Goal: Information Seeking & Learning: Check status

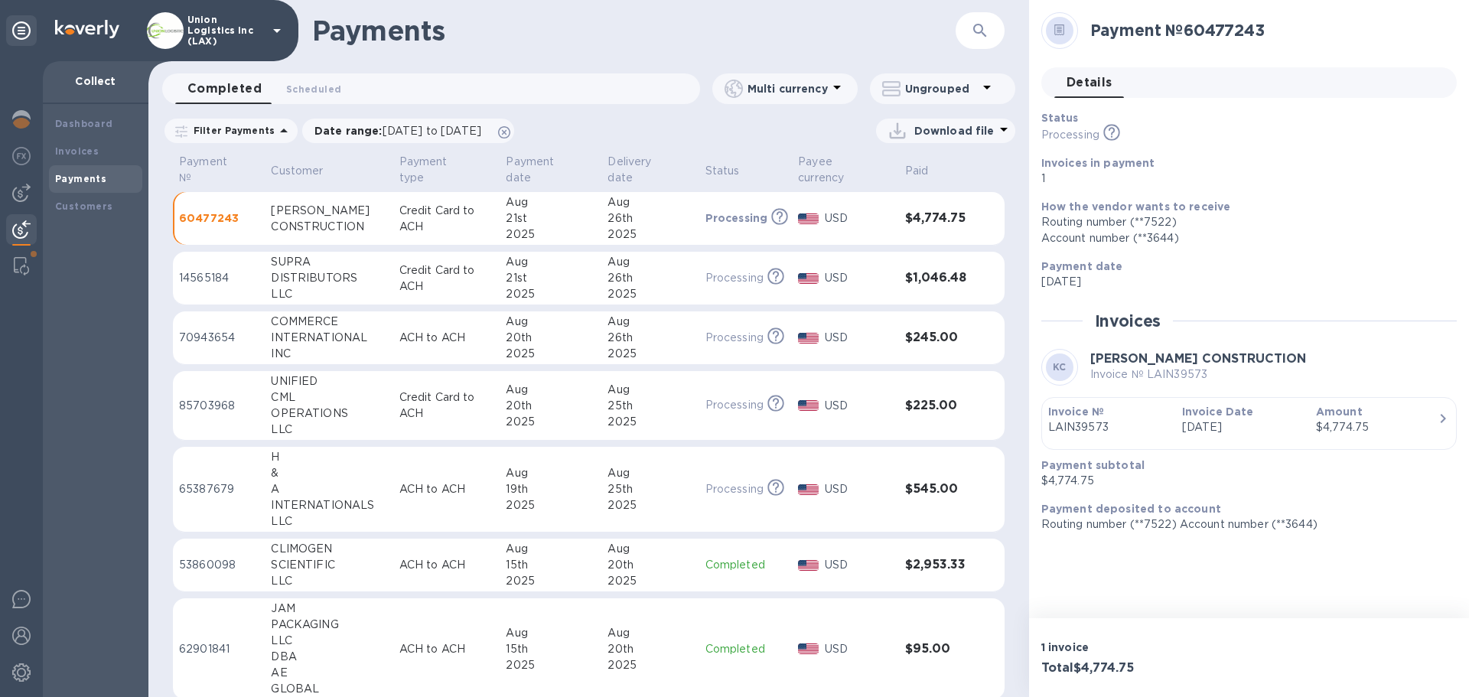
scroll to position [918, 0]
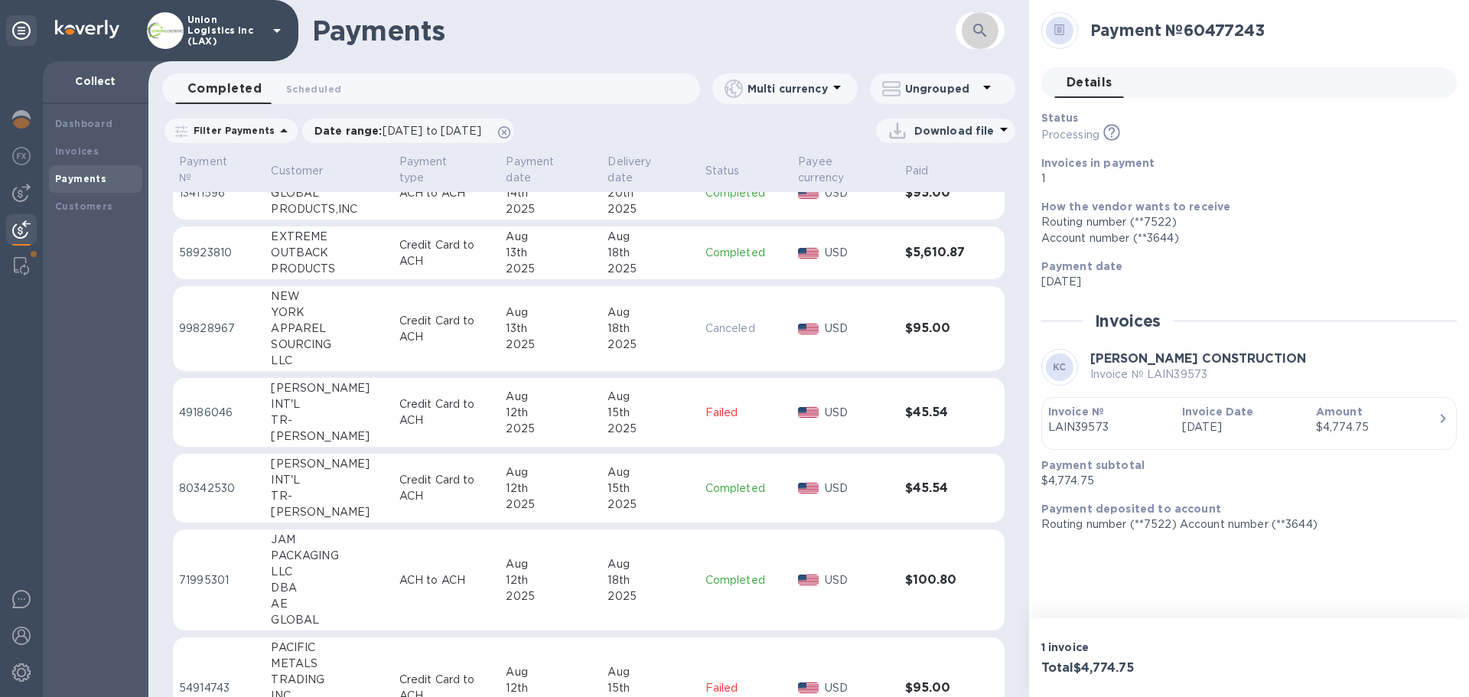
click at [978, 26] on icon "button" at bounding box center [980, 30] width 18 height 18
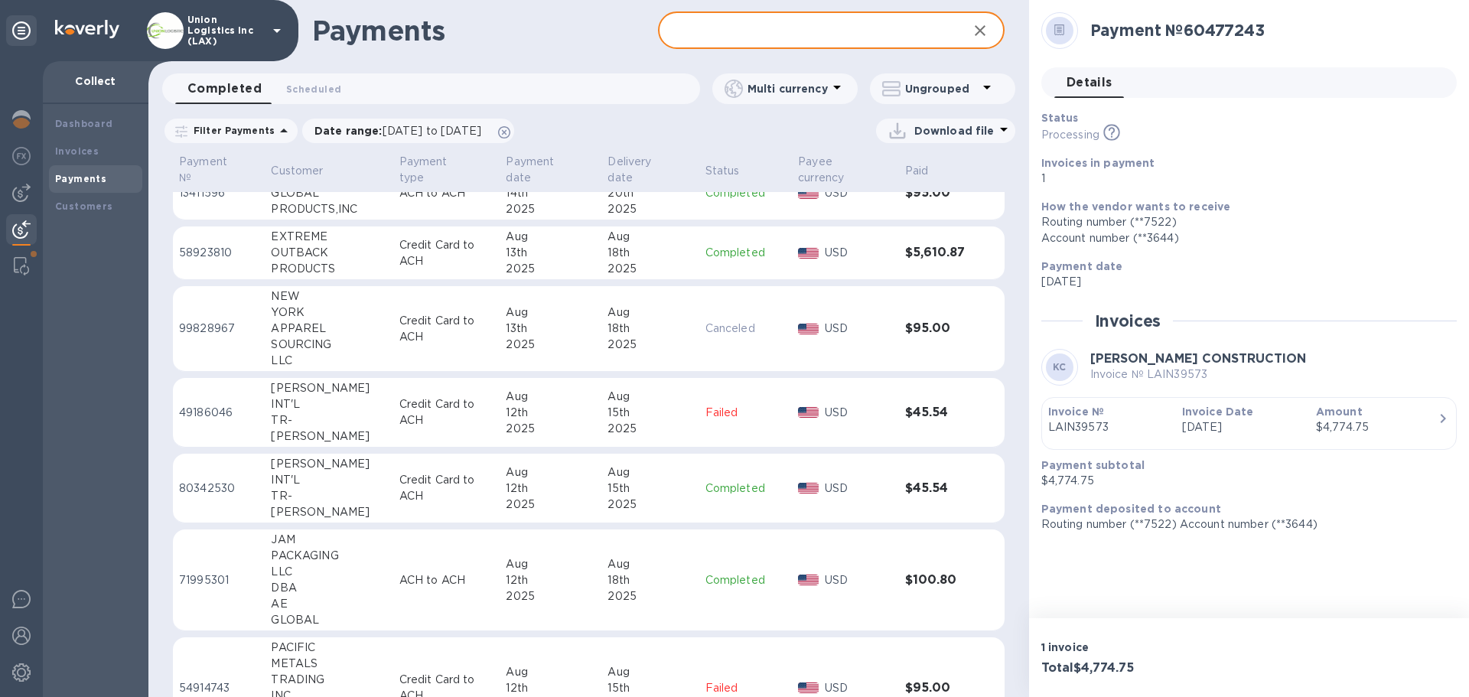
paste input "LAIN39354"
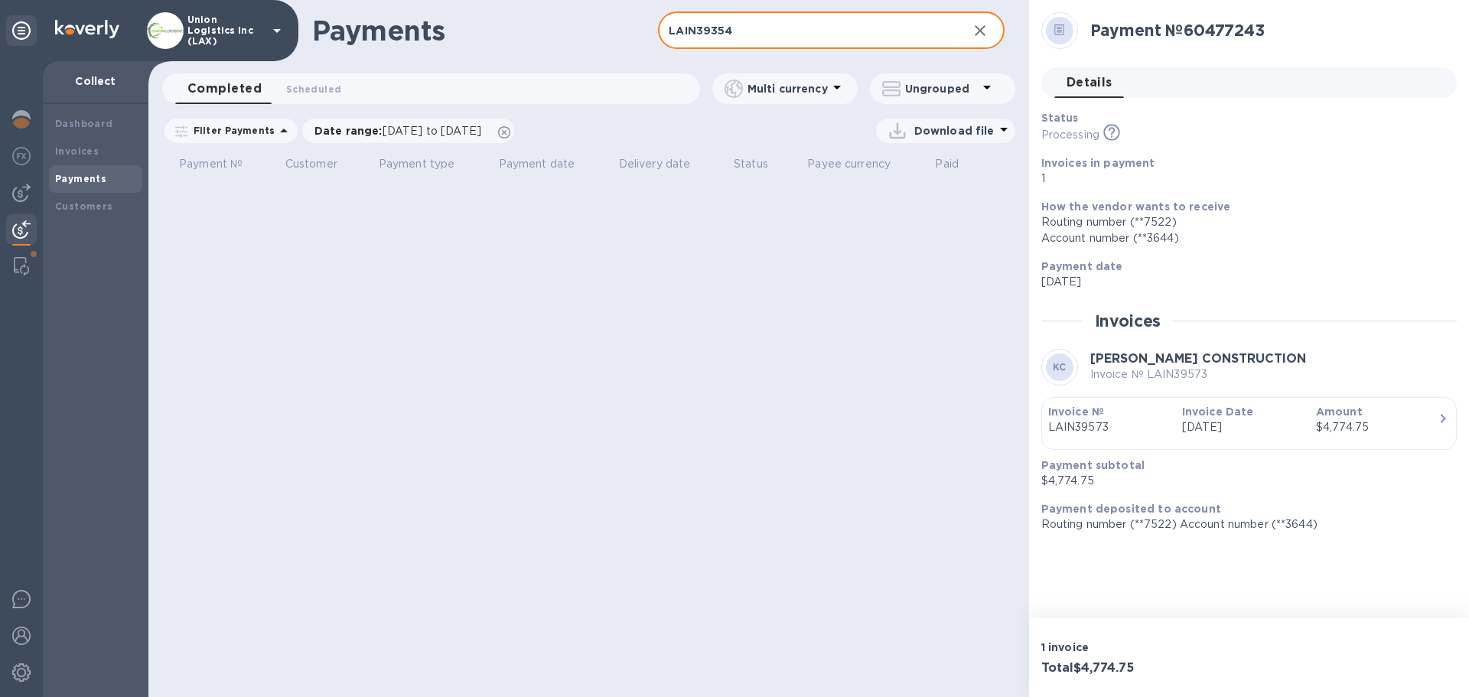
type input "LAIN39354"
click at [975, 33] on icon "button" at bounding box center [980, 30] width 18 height 18
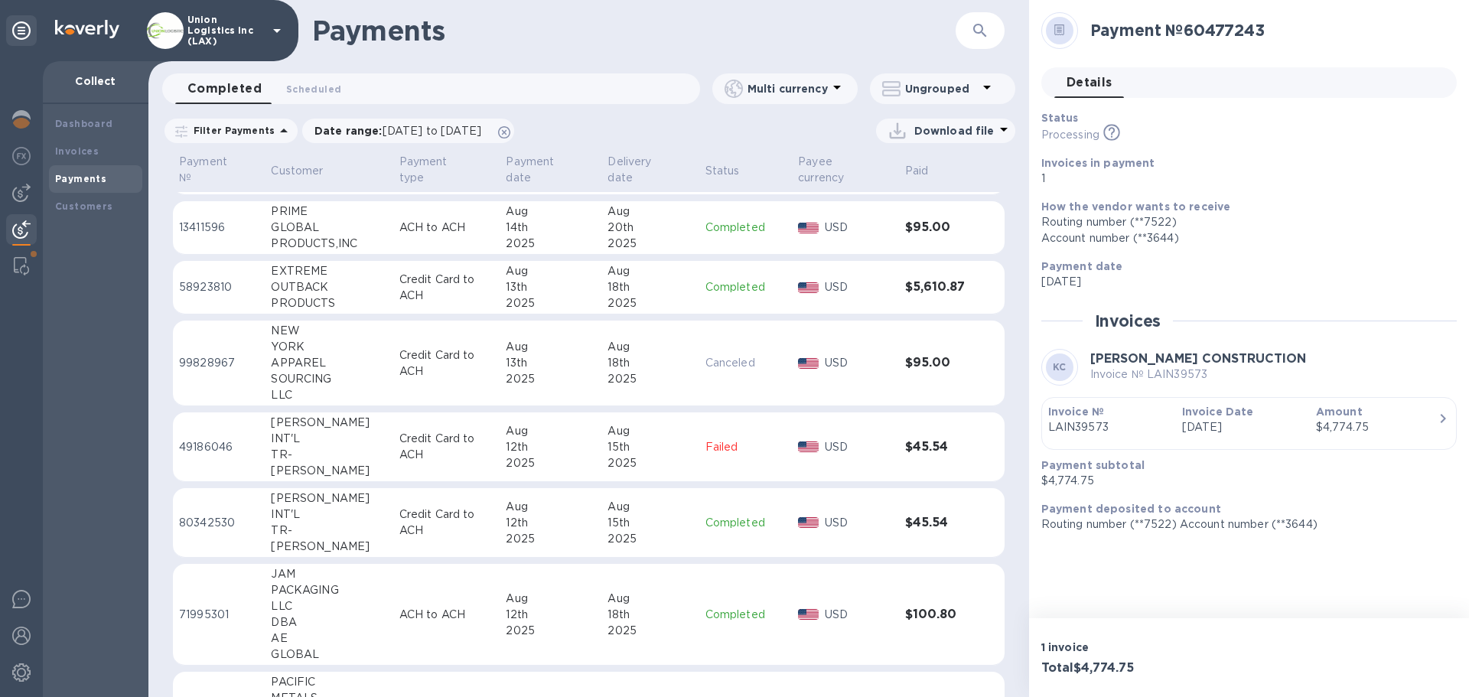
scroll to position [918, 0]
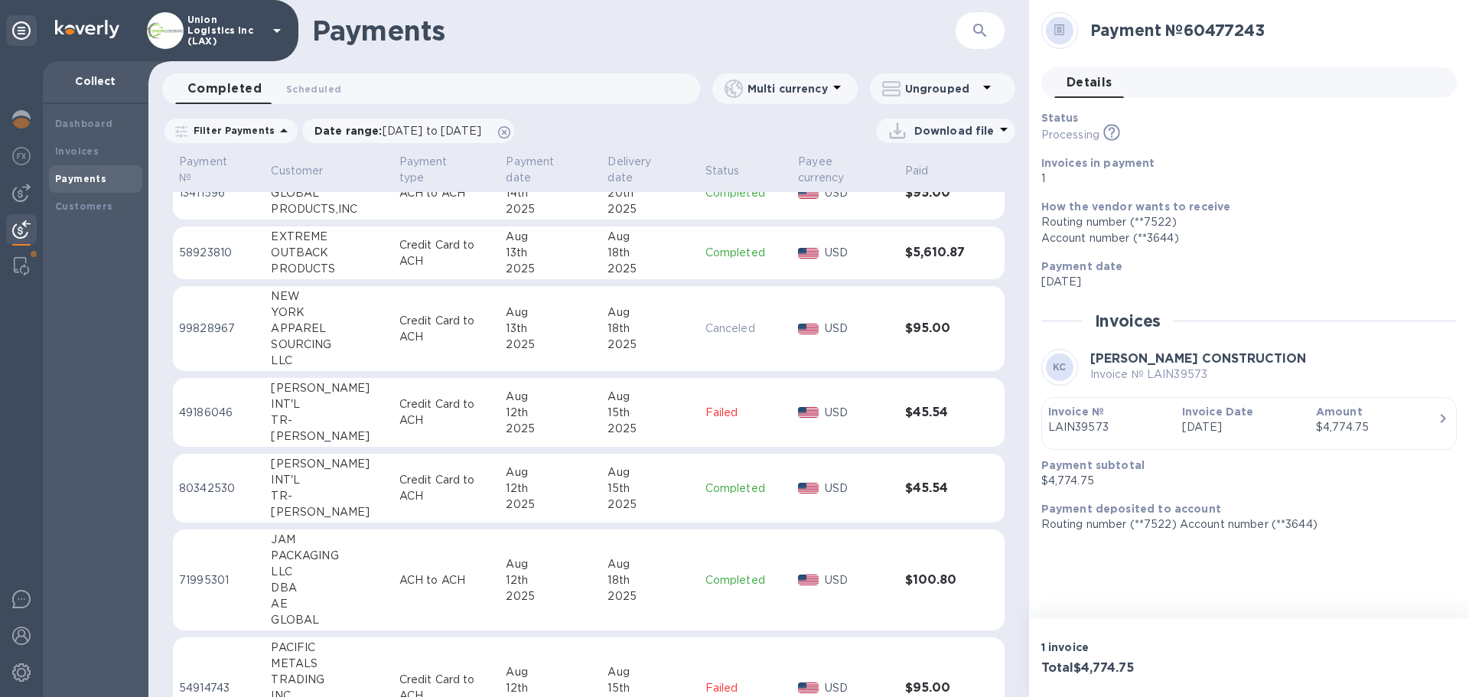
click at [705, 333] on p "Canceled" at bounding box center [745, 328] width 81 height 16
click at [964, 32] on button "button" at bounding box center [979, 30] width 37 height 37
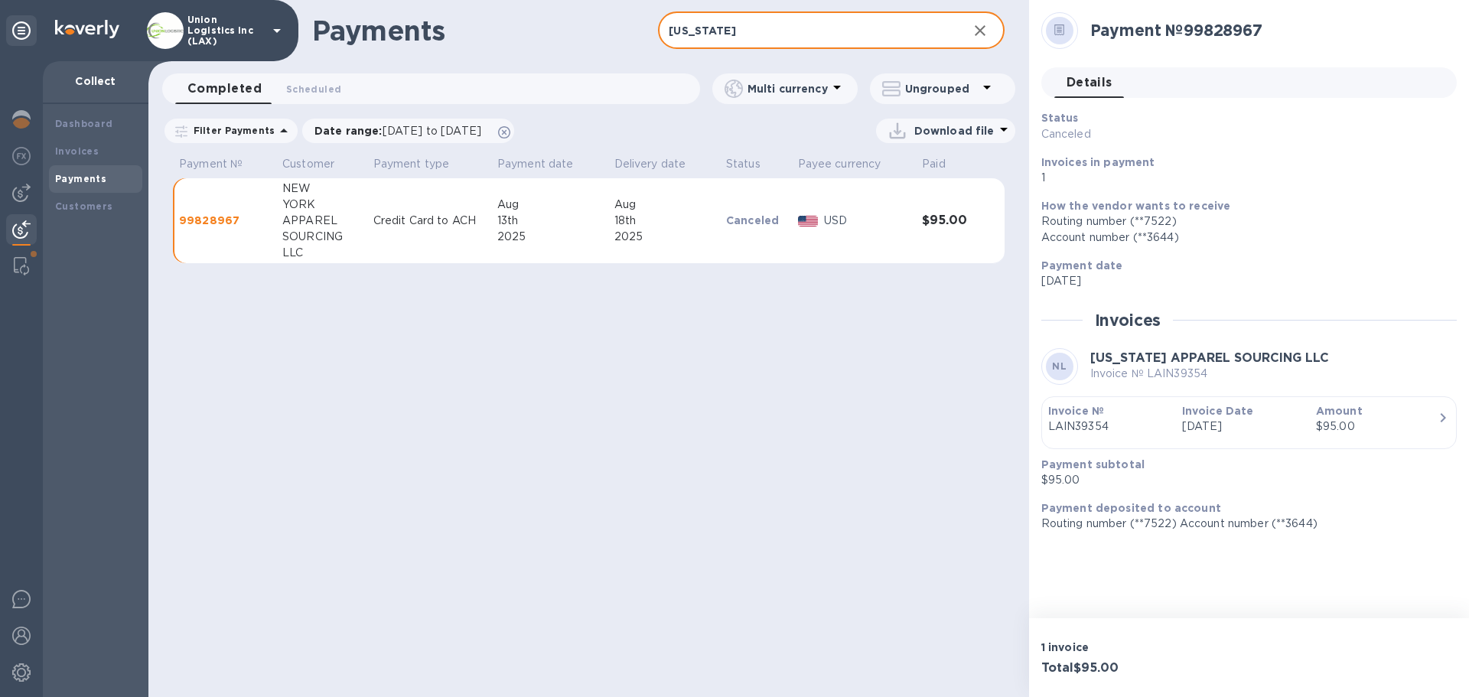
type input "[US_STATE]"
click at [979, 32] on icon "button" at bounding box center [979, 30] width 11 height 11
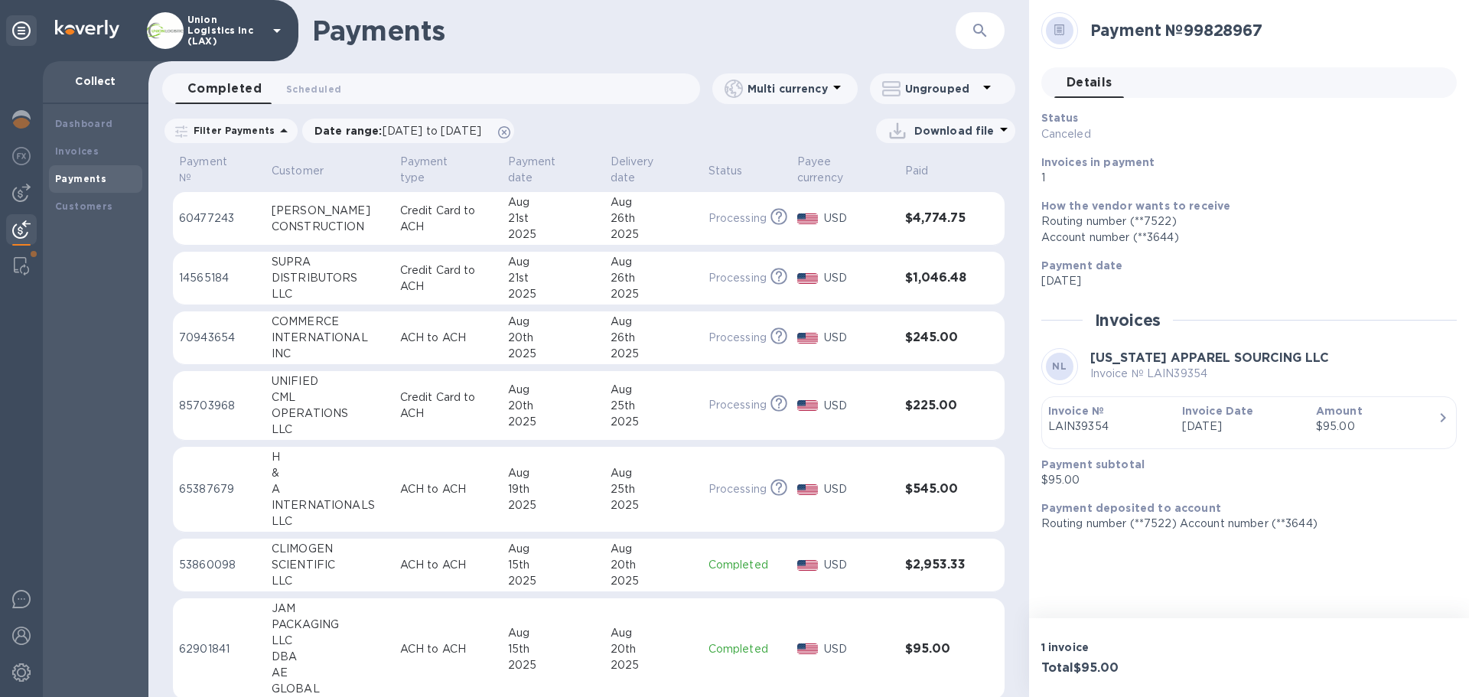
click at [968, 30] on button "button" at bounding box center [979, 30] width 37 height 37
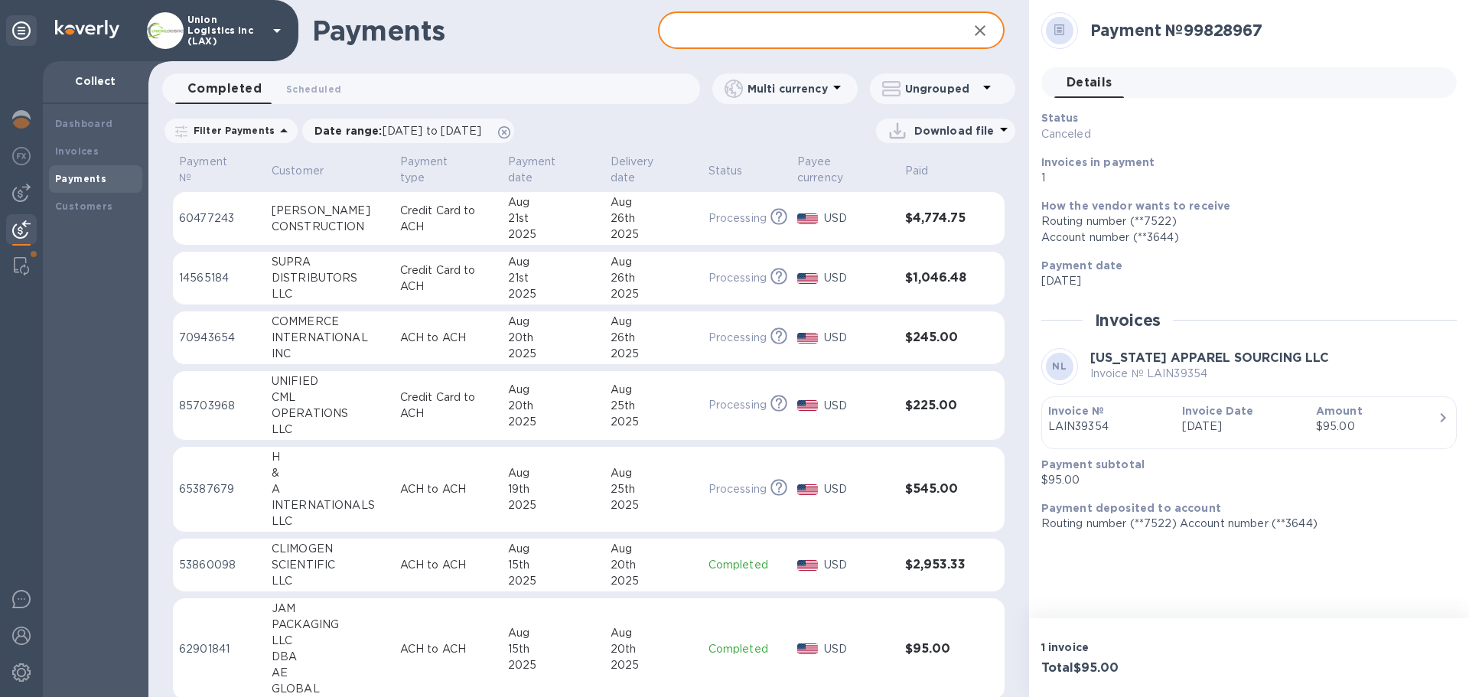
click at [809, 38] on input "text" at bounding box center [806, 30] width 297 height 37
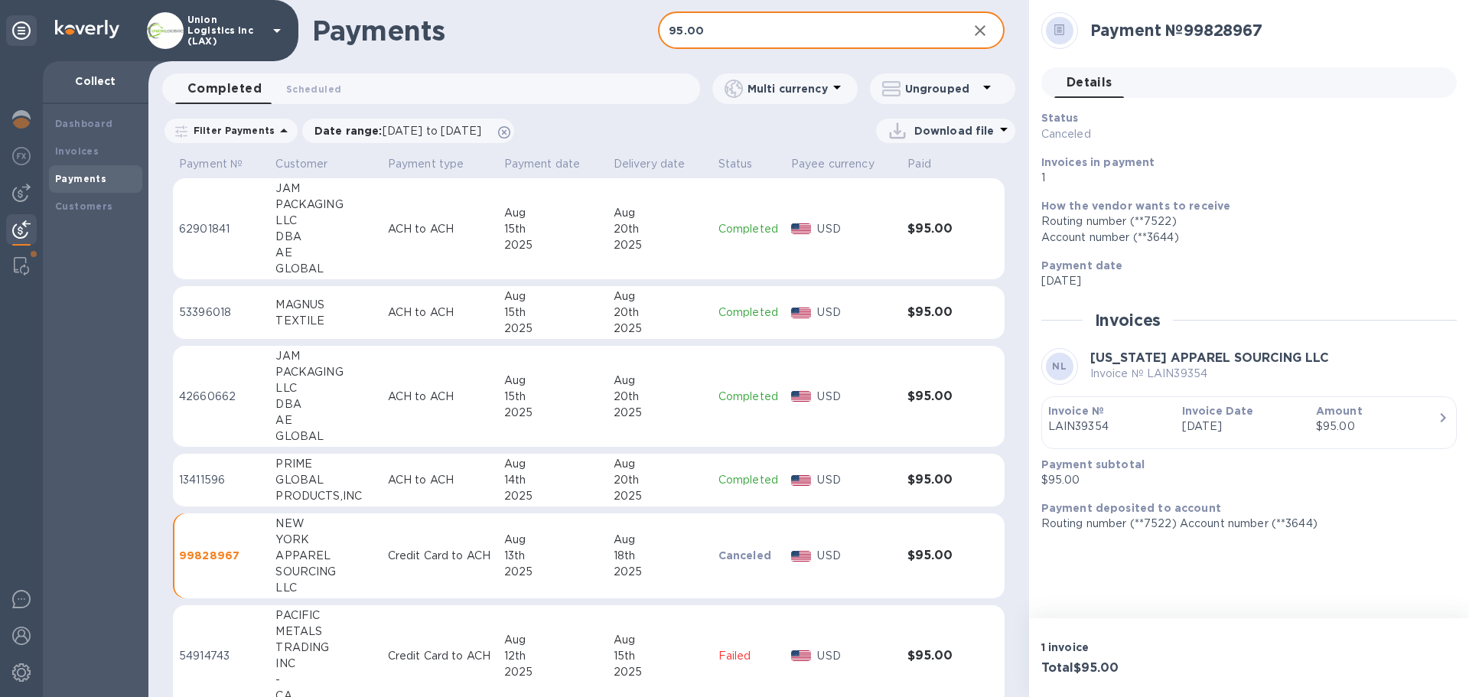
click at [769, 34] on input "95.00" at bounding box center [806, 30] width 297 height 37
drag, startPoint x: 769, startPoint y: 34, endPoint x: 591, endPoint y: 44, distance: 178.5
click at [591, 44] on div "Payments 95.00 ​" at bounding box center [588, 30] width 880 height 61
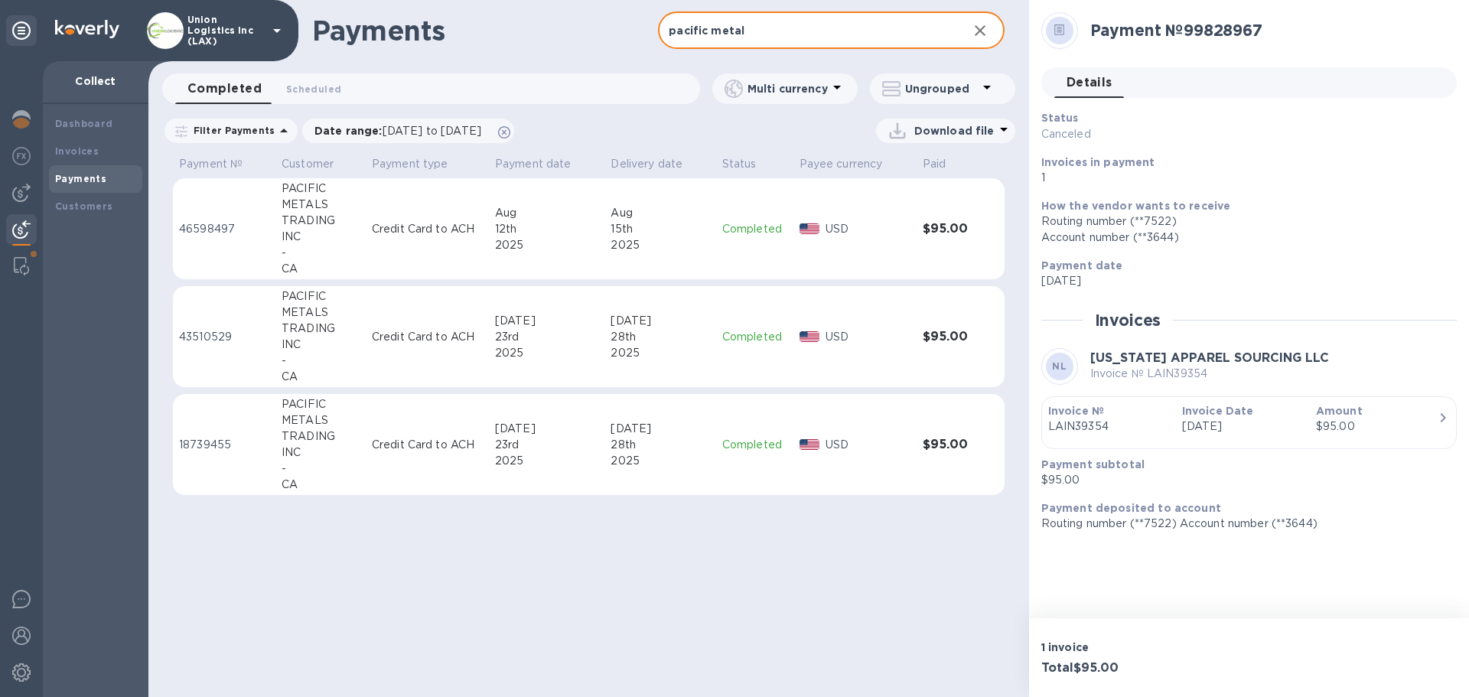
type input "pacific metal"
click at [469, 231] on p "Credit Card to ACH" at bounding box center [427, 229] width 111 height 16
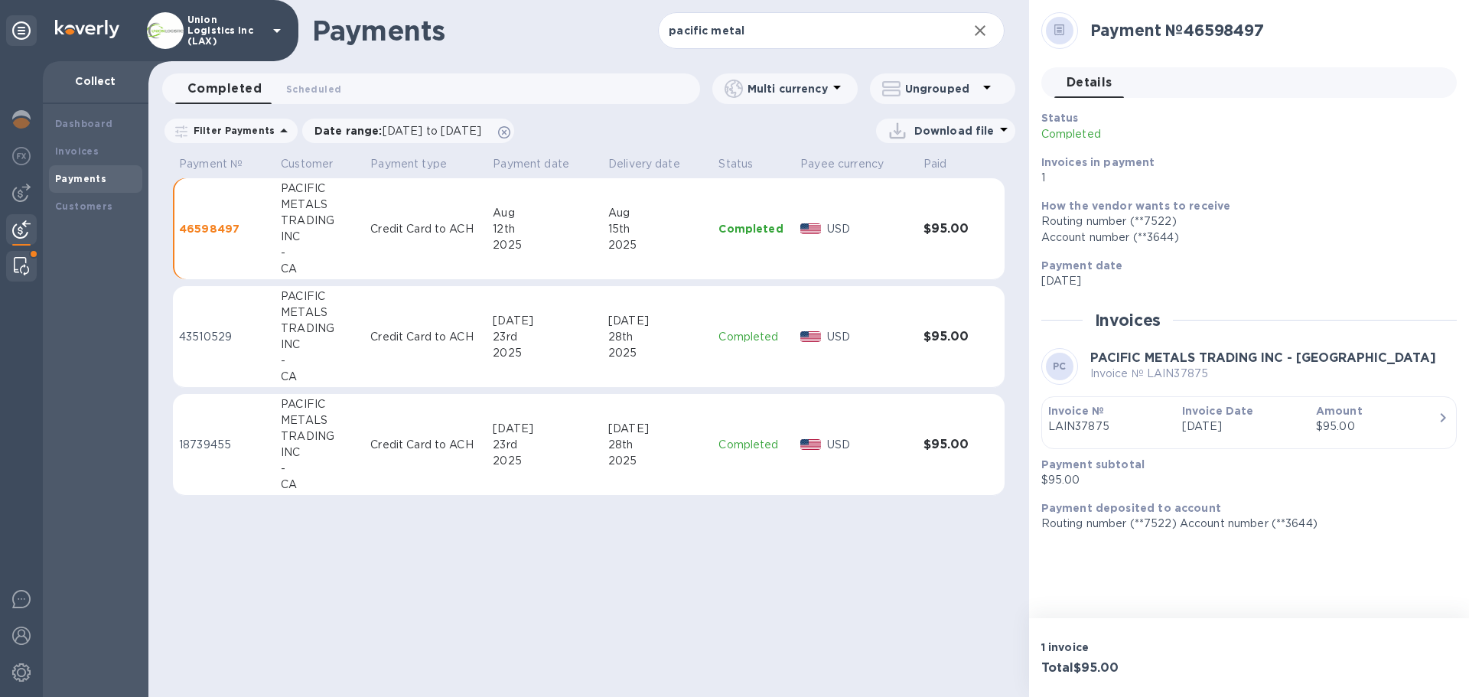
click at [31, 268] on div at bounding box center [22, 266] width 28 height 31
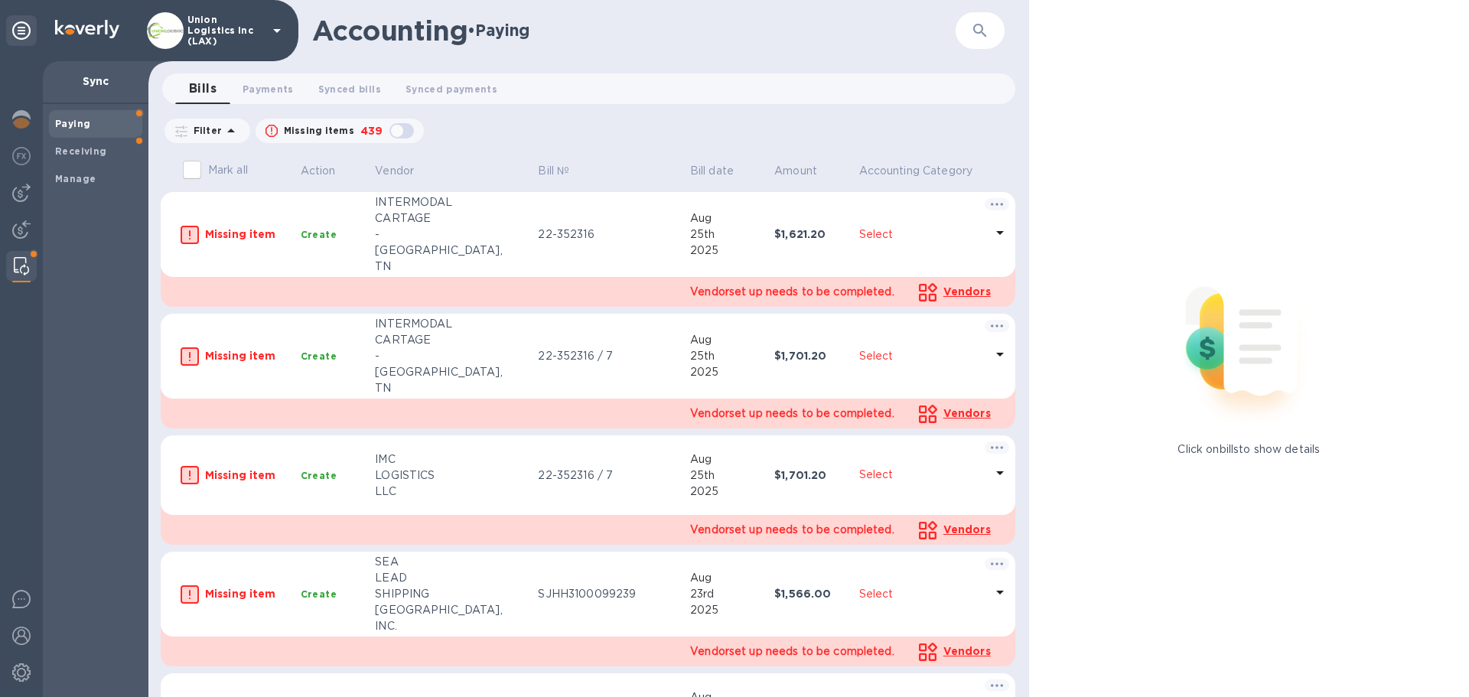
click at [102, 121] on span "Paying" at bounding box center [95, 123] width 81 height 15
click at [99, 148] on b "Receiving" at bounding box center [81, 150] width 52 height 11
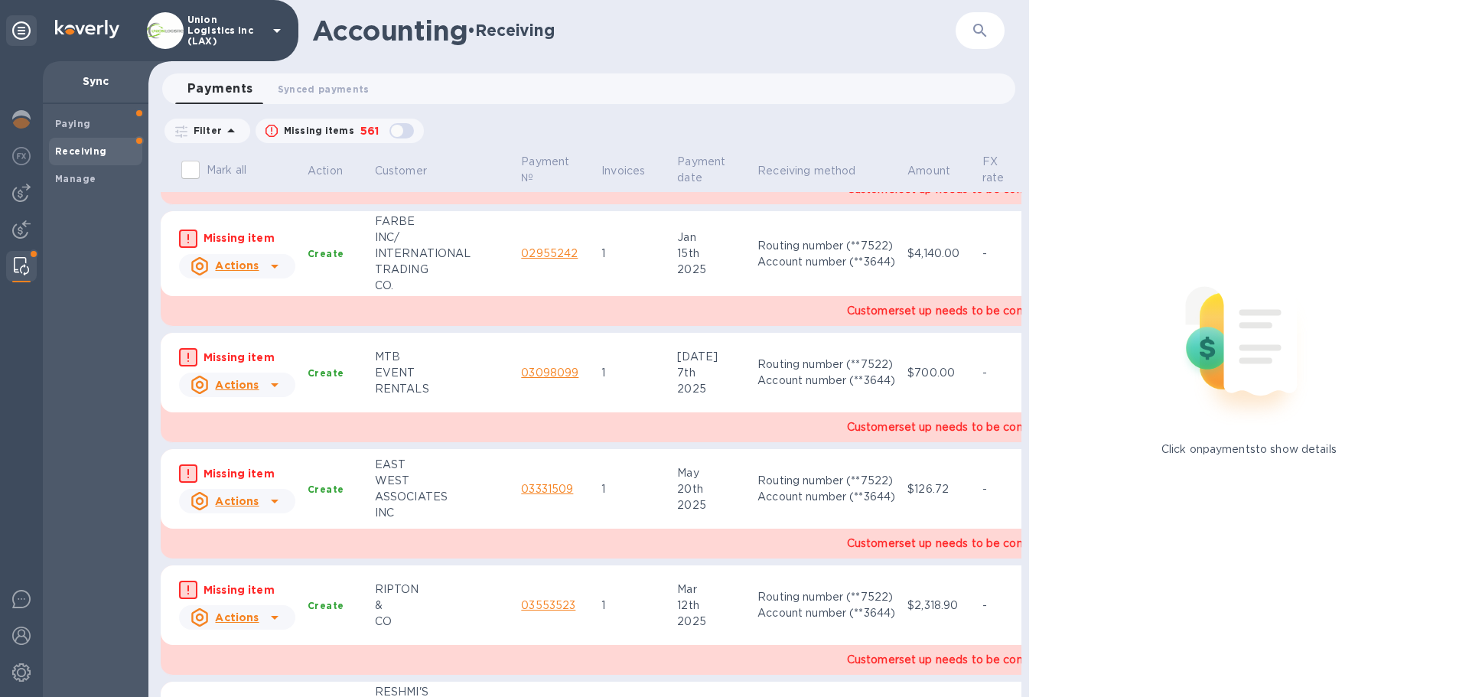
scroll to position [2253, 0]
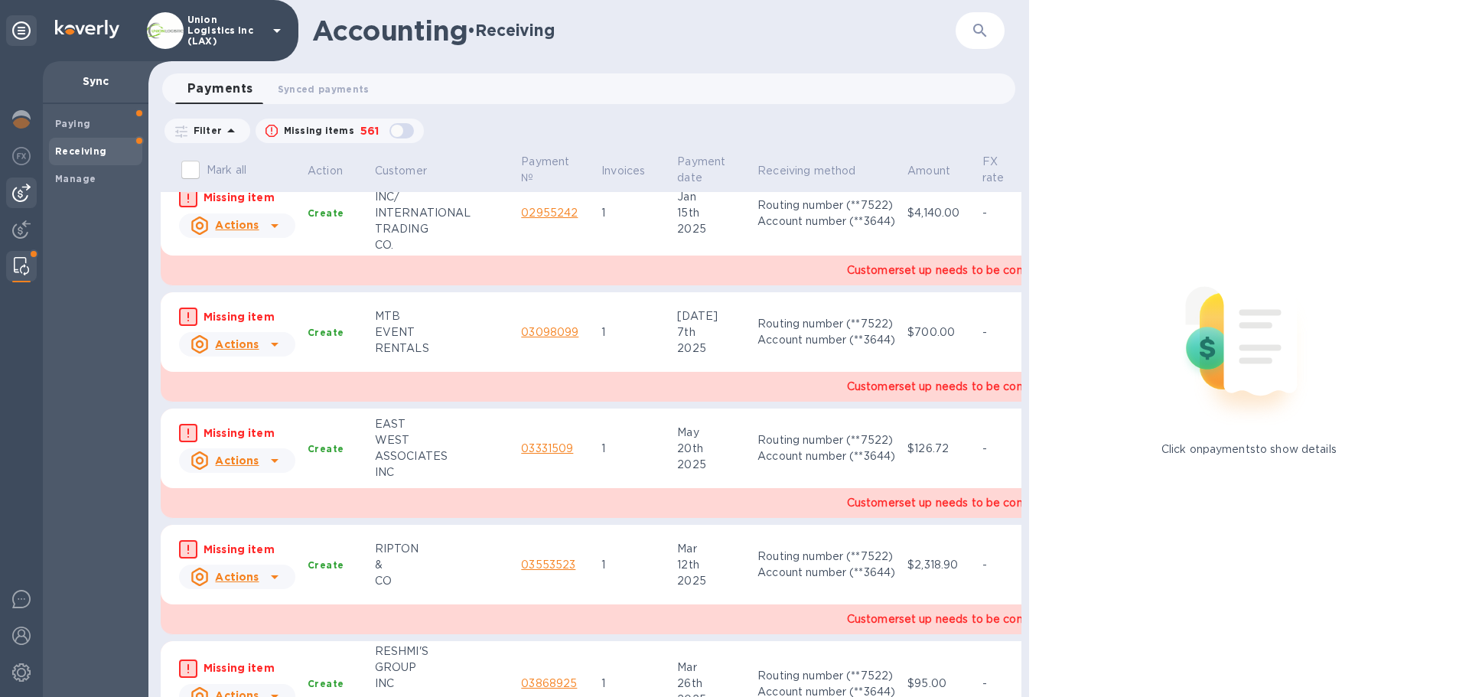
click at [21, 199] on img at bounding box center [21, 193] width 18 height 18
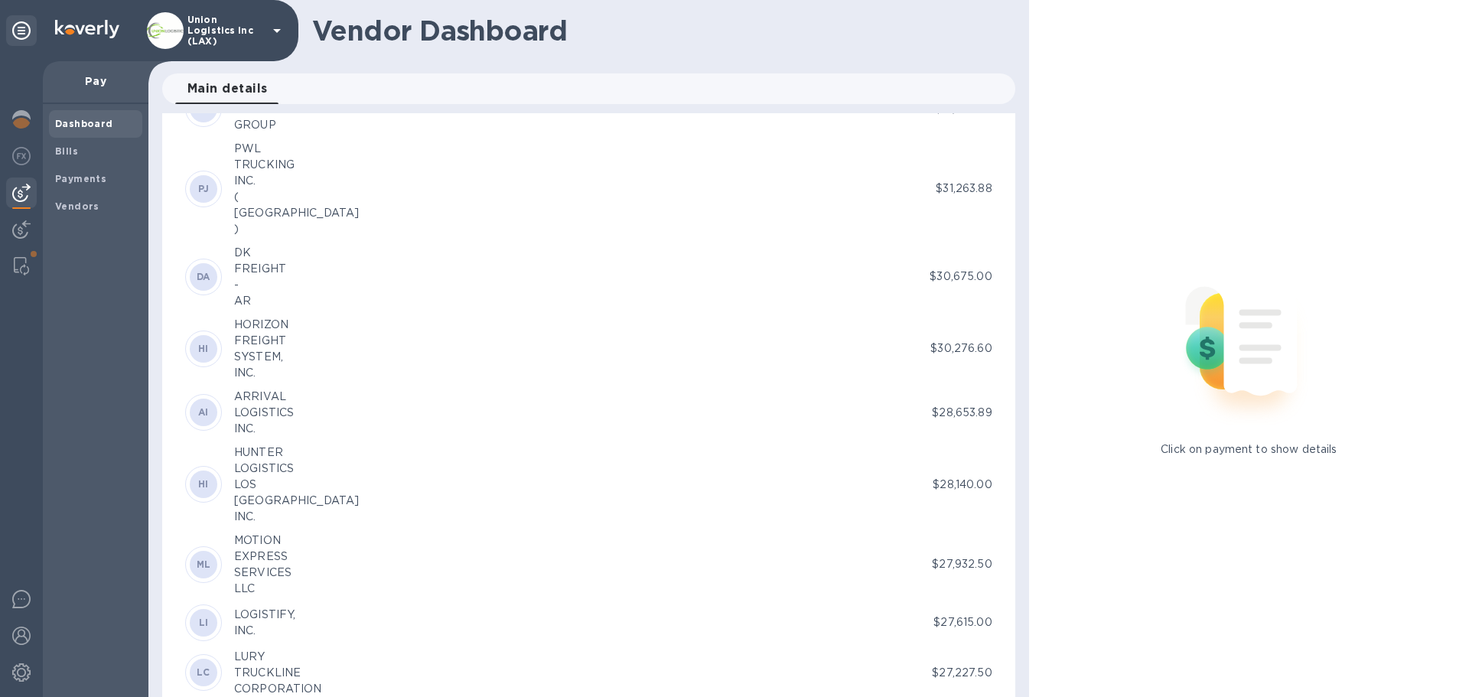
scroll to position [4283, 0]
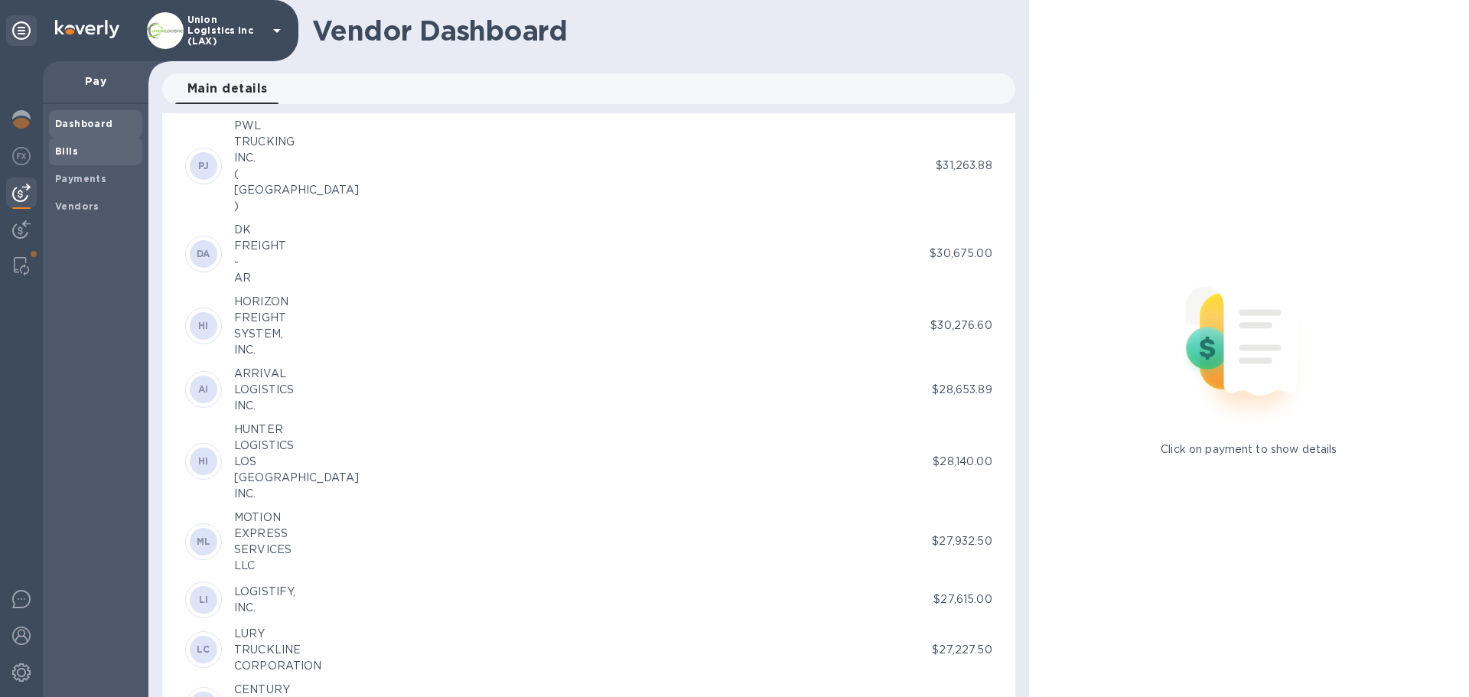
click at [90, 158] on span "Bills" at bounding box center [95, 151] width 81 height 15
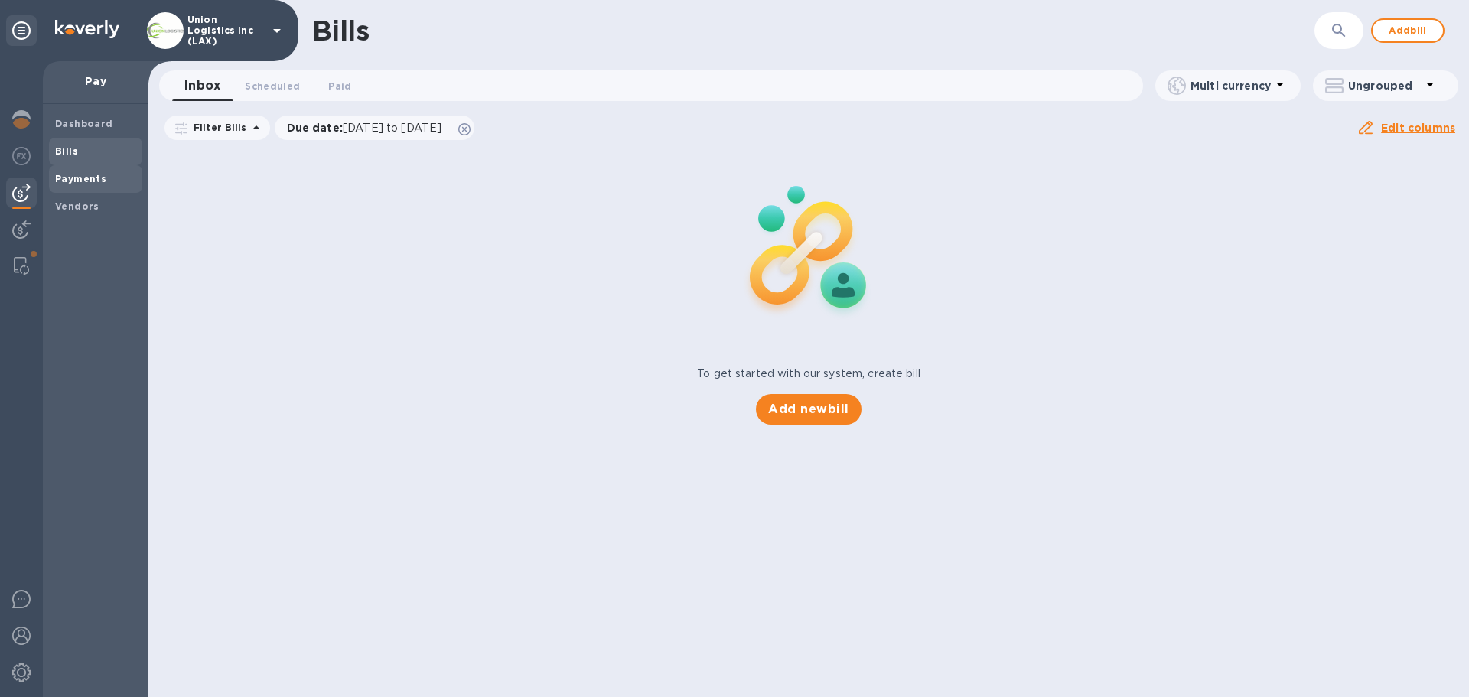
click at [80, 181] on b "Payments" at bounding box center [80, 178] width 51 height 11
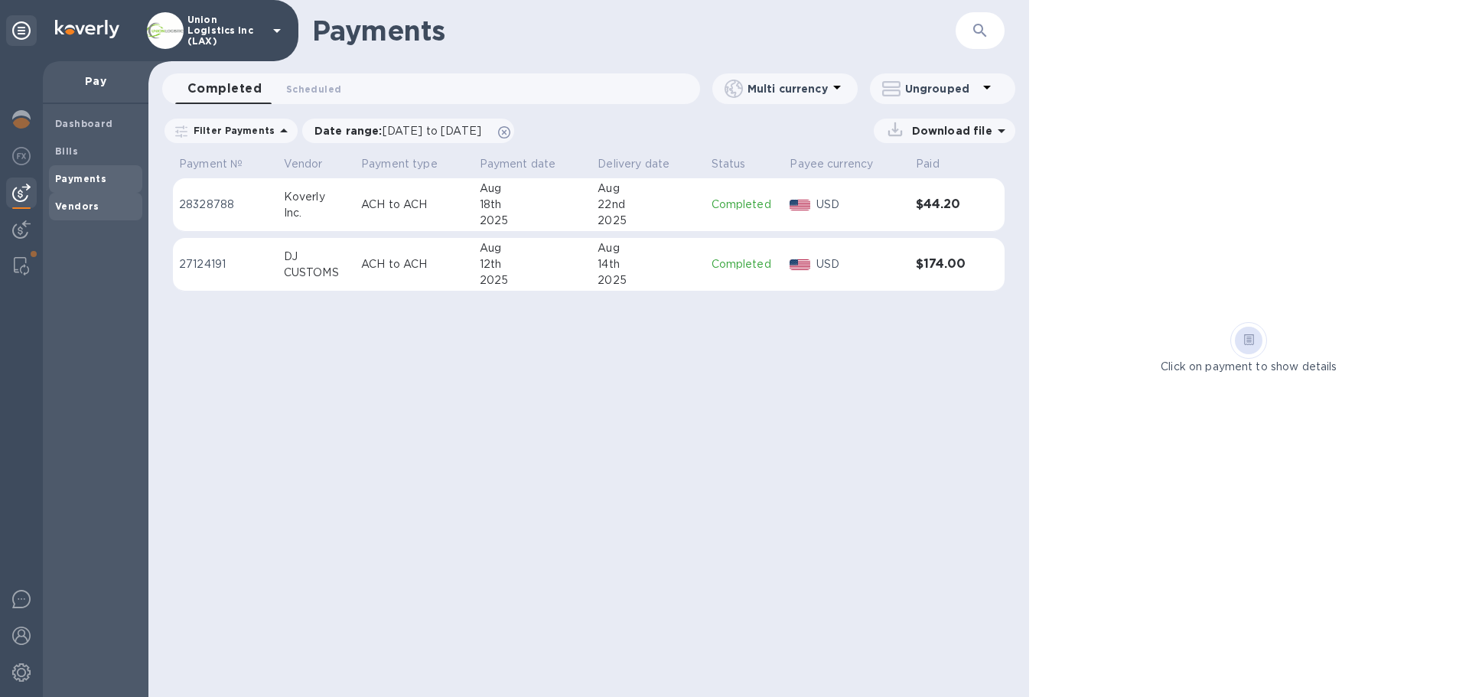
click at [70, 214] on div "Vendors" at bounding box center [95, 207] width 93 height 28
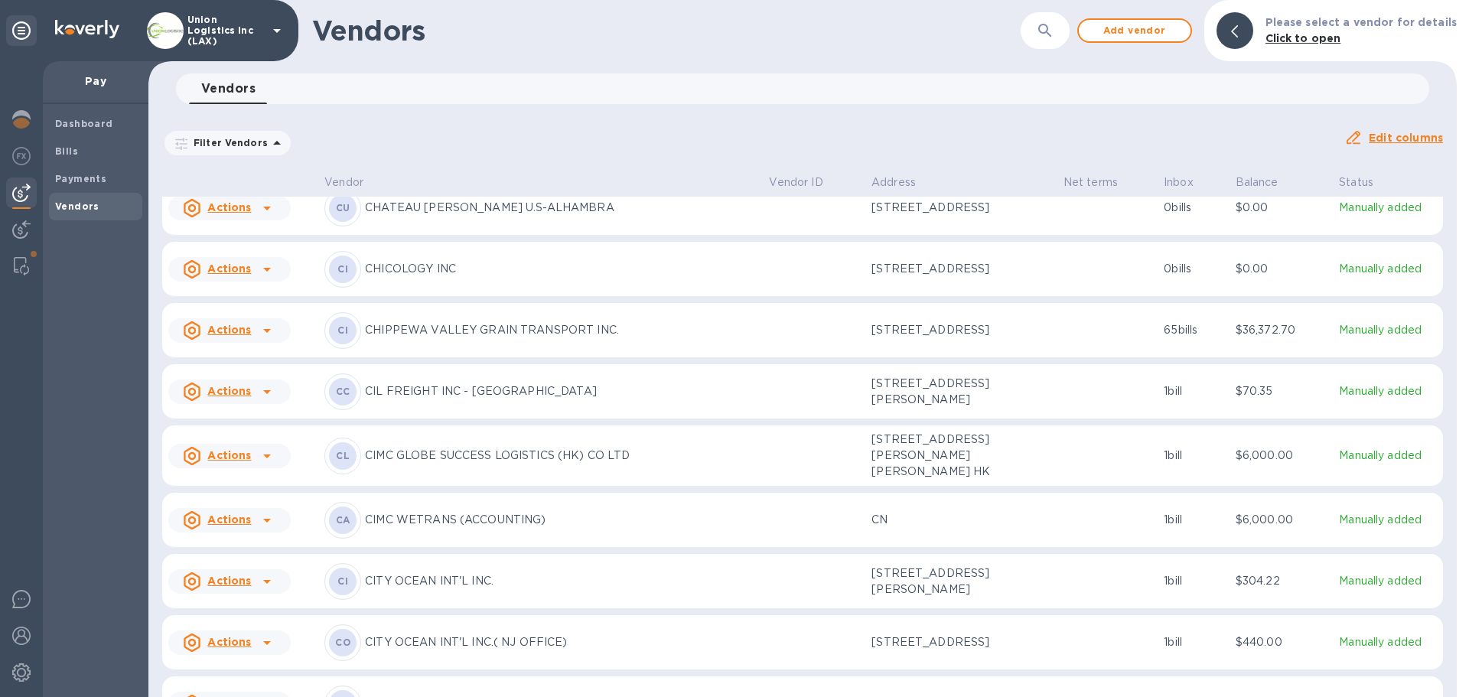
scroll to position [8174, 0]
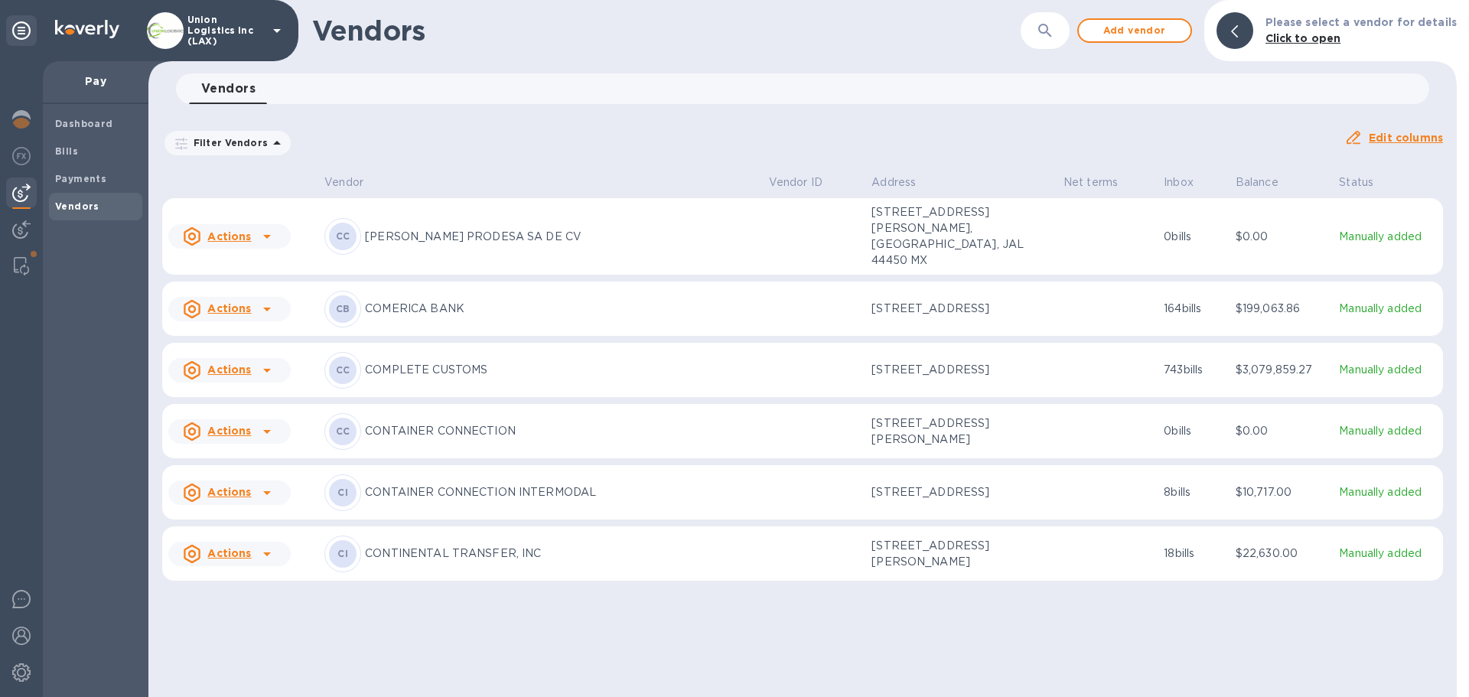
click at [662, 151] on div "Filter Vendors Auto pay: All" at bounding box center [747, 143] width 1170 height 29
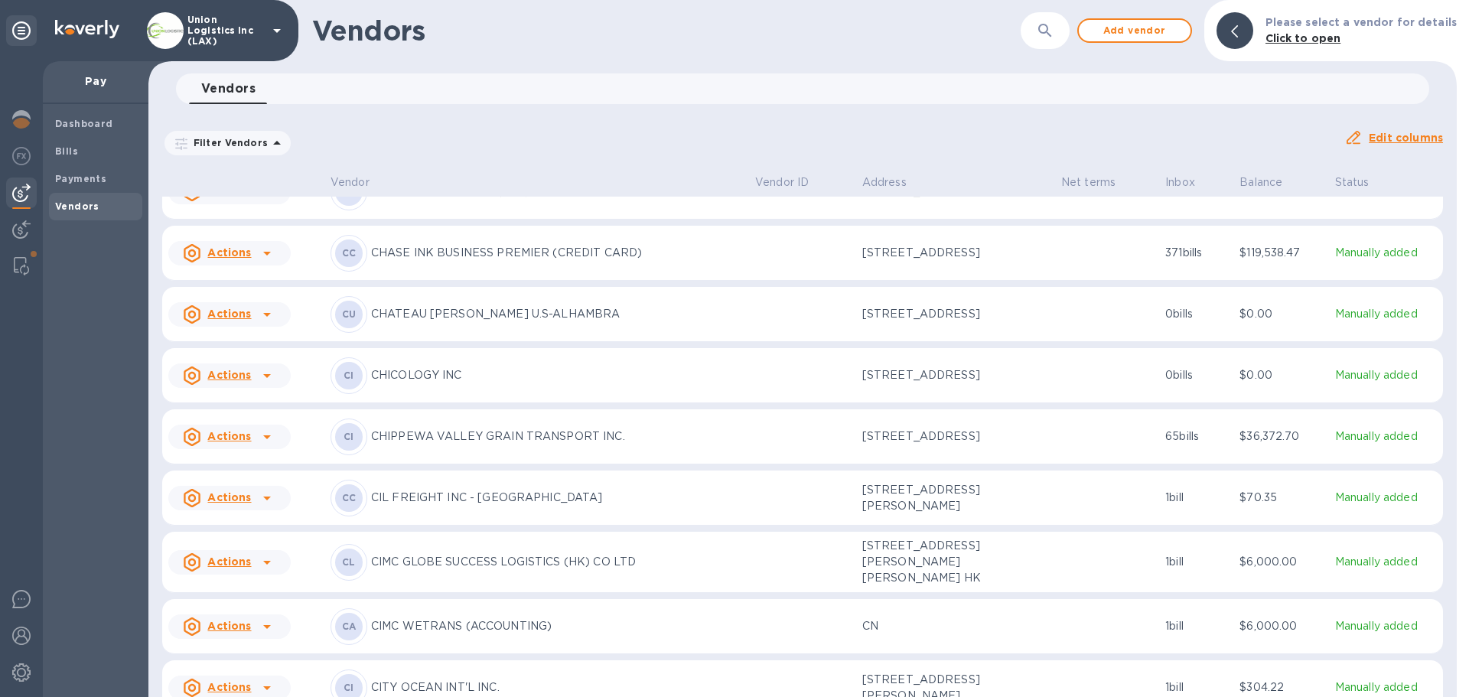
scroll to position [7476, 0]
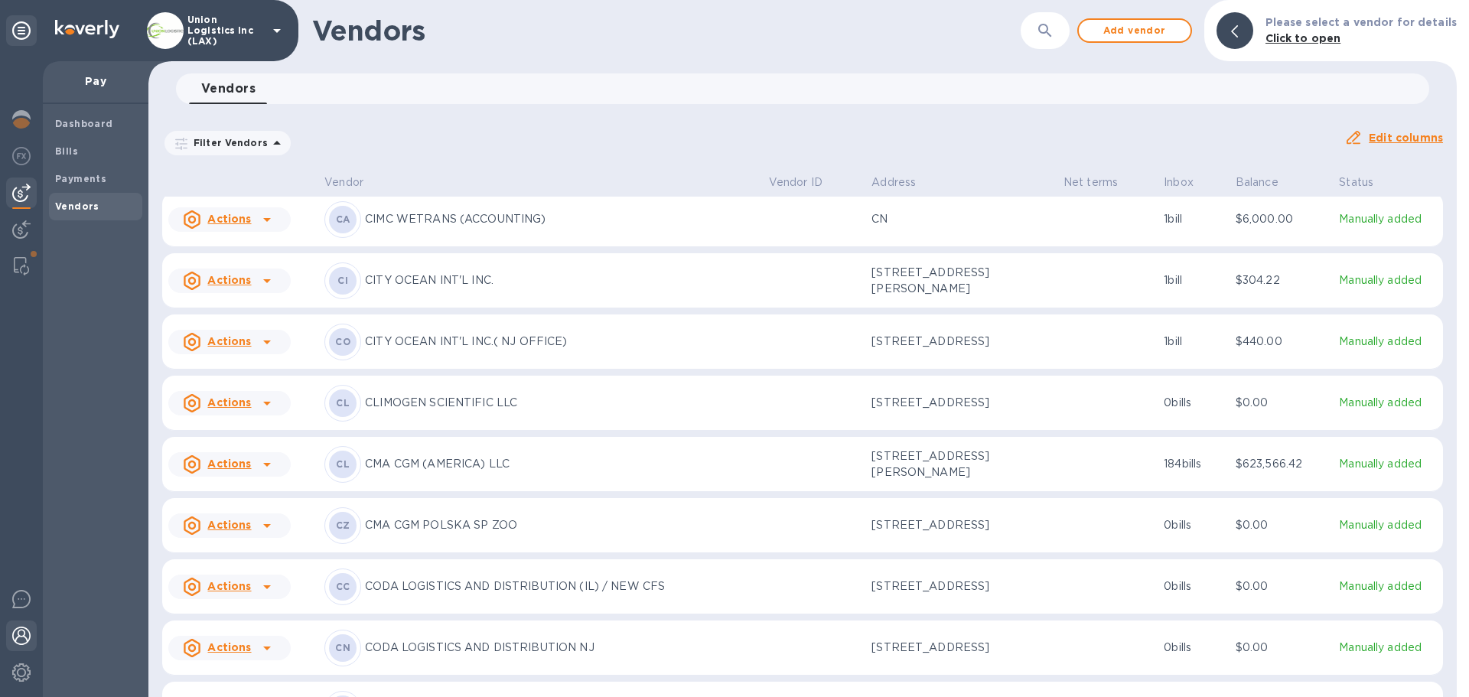
click at [25, 636] on img at bounding box center [21, 635] width 18 height 18
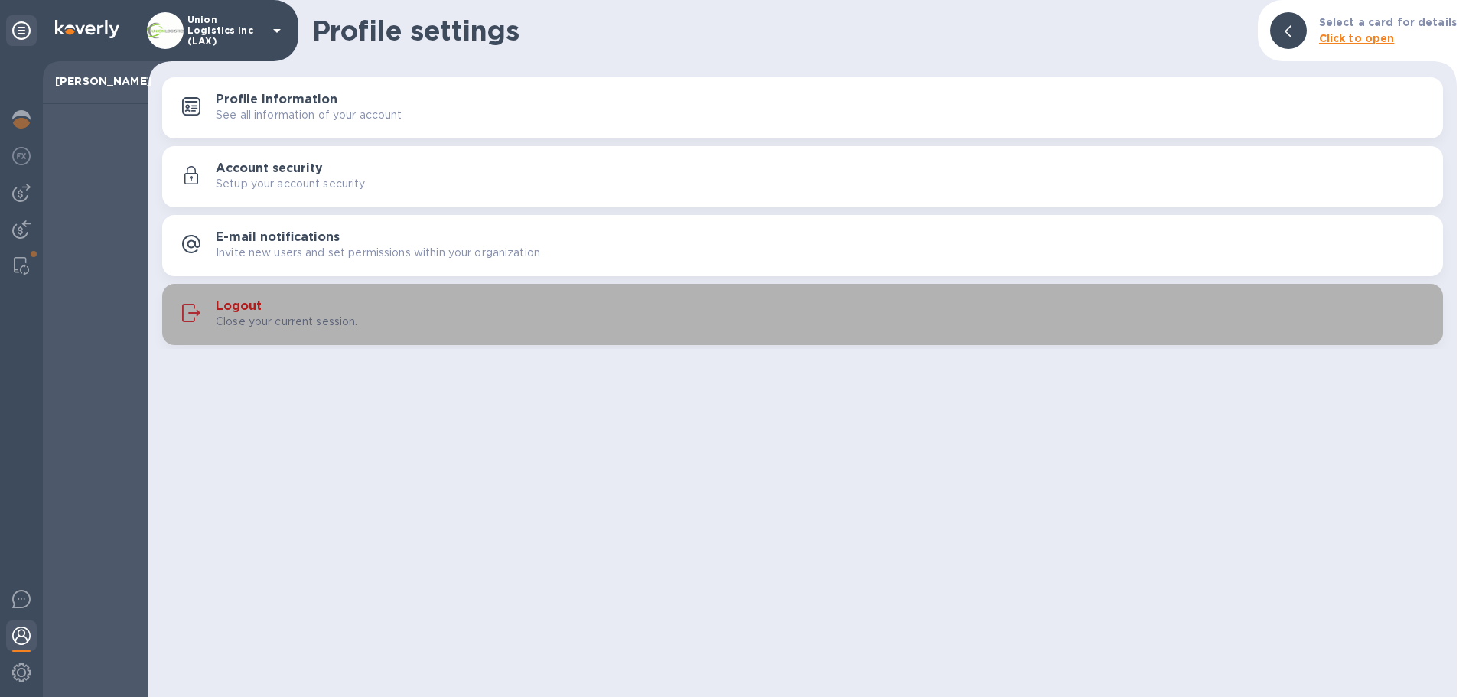
click at [311, 319] on p "Close your current session." at bounding box center [287, 322] width 142 height 16
